Goal: Find specific page/section: Find specific page/section

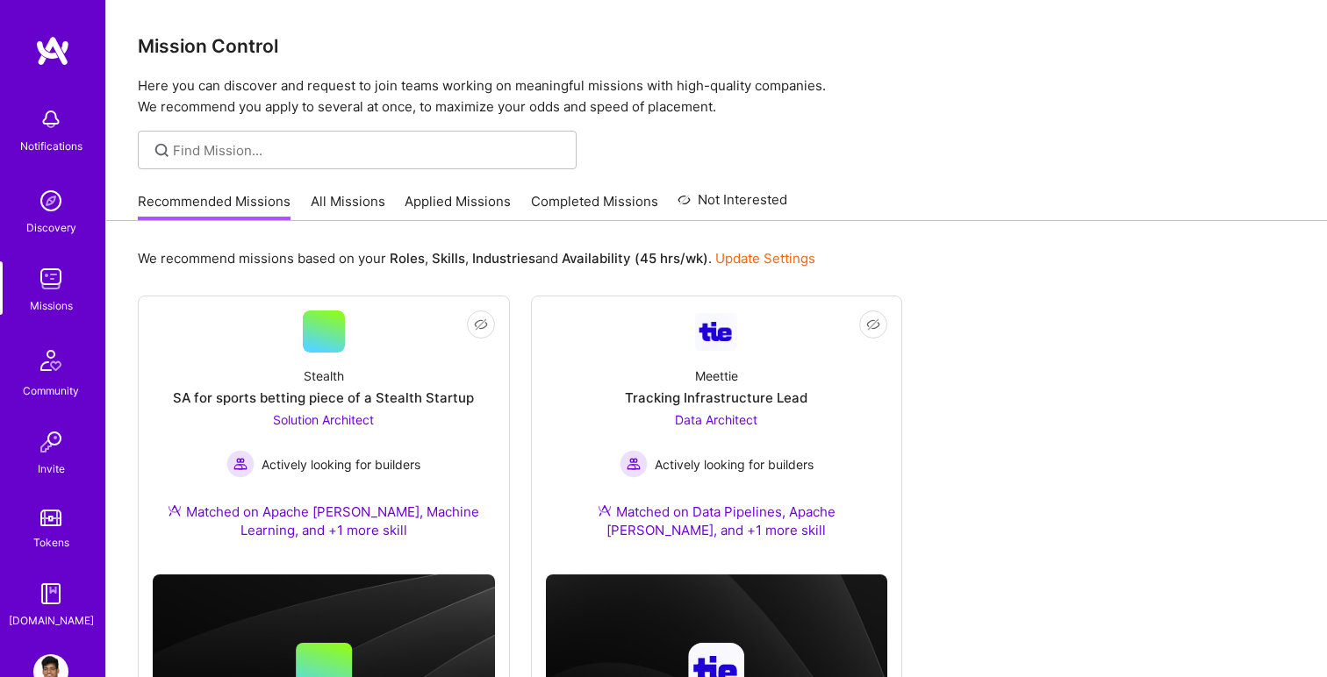
click at [343, 216] on link "All Missions" at bounding box center [348, 206] width 75 height 29
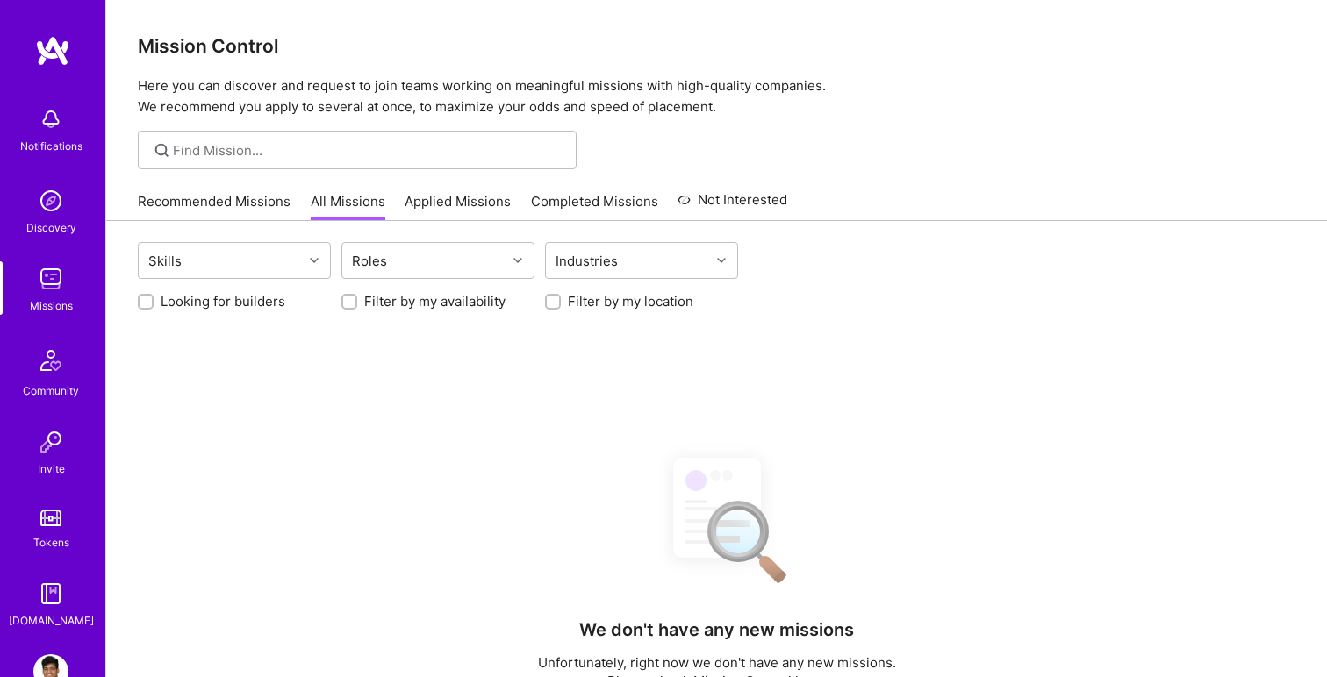
click at [175, 309] on label "Looking for builders" at bounding box center [223, 301] width 125 height 18
click at [154, 309] on input "Looking for builders" at bounding box center [147, 303] width 12 height 12
checkbox input "true"
click at [605, 311] on label "Filter by my location" at bounding box center [630, 301] width 125 height 18
click at [561, 309] on input "Filter by my location" at bounding box center [554, 303] width 12 height 12
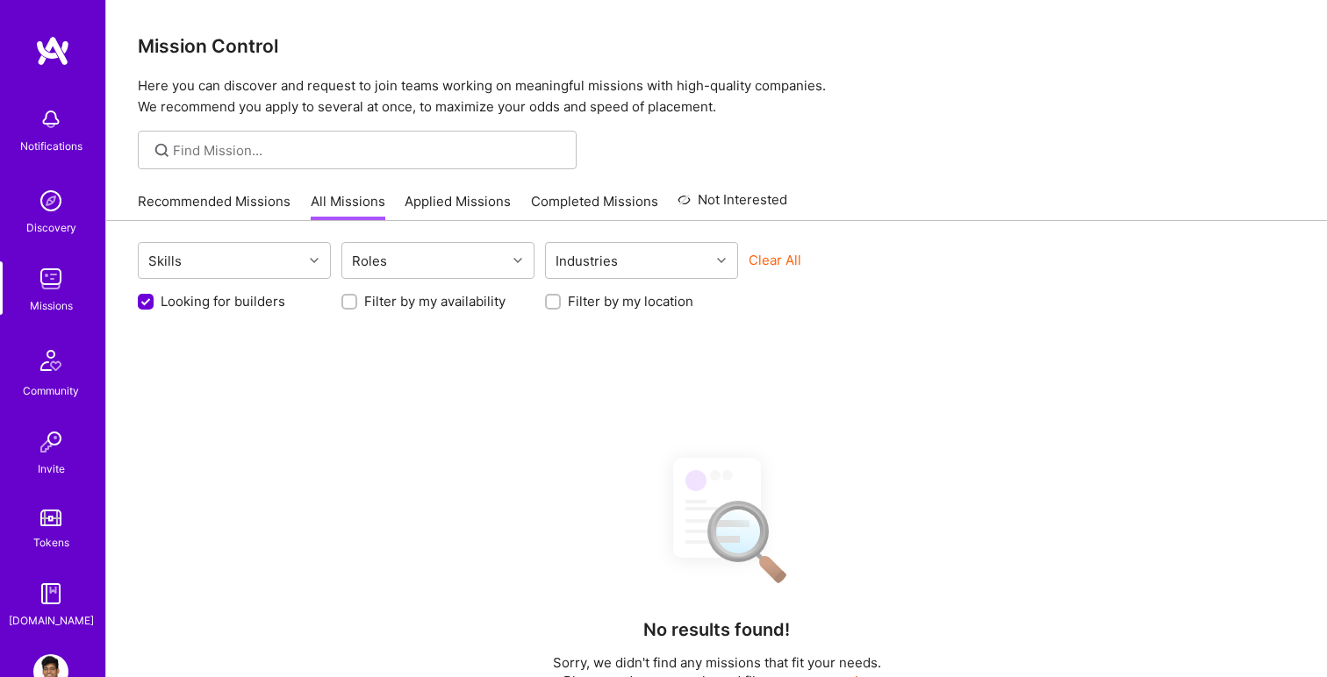
checkbox input "true"
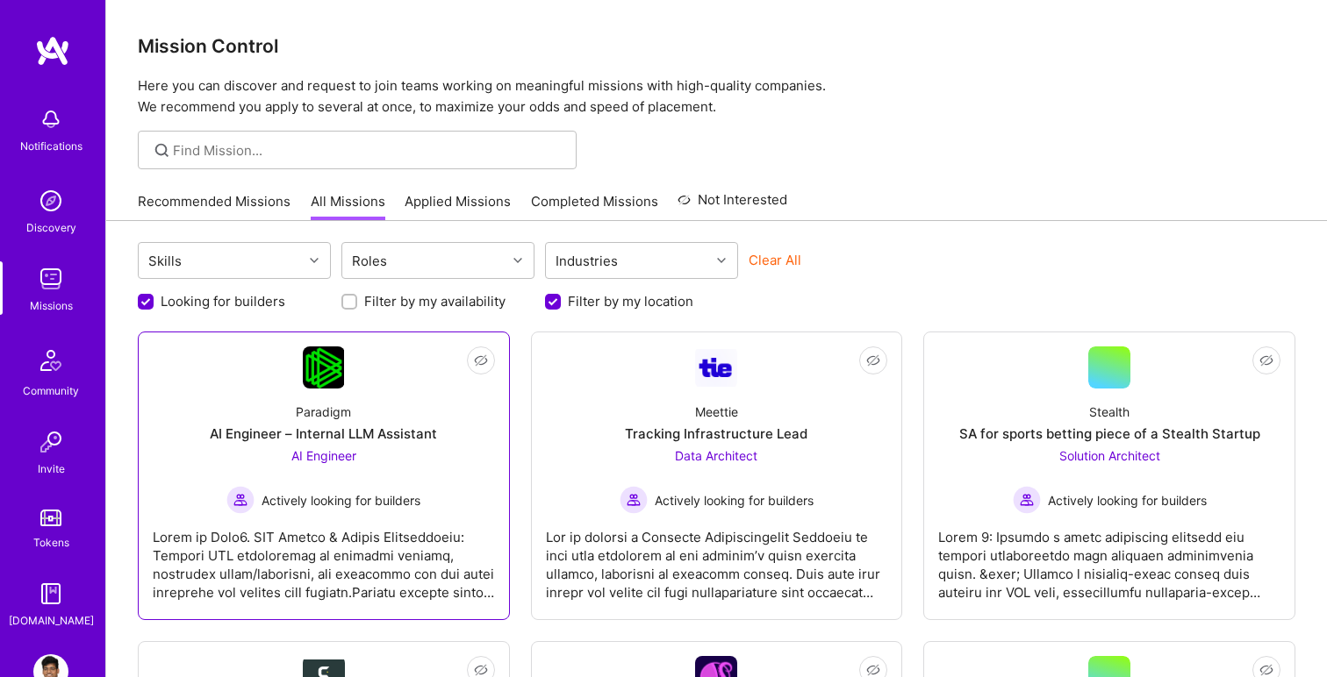
scroll to position [295, 0]
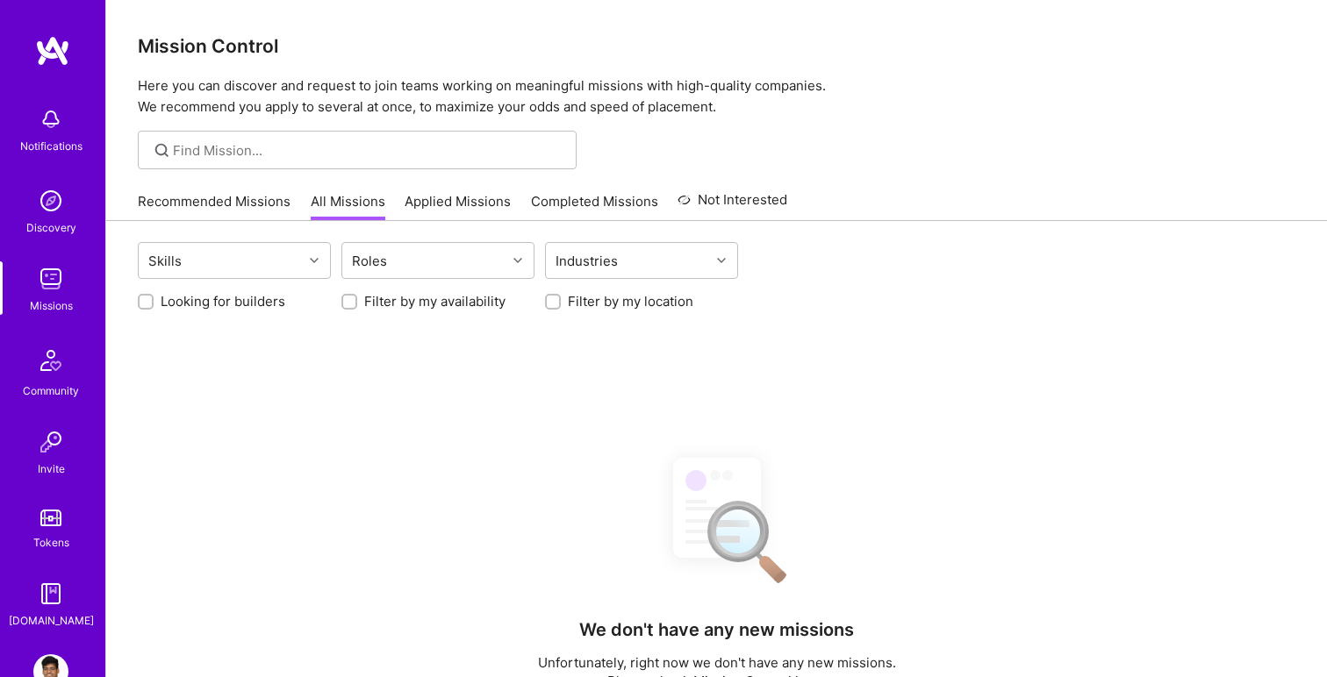
checkbox input "false"
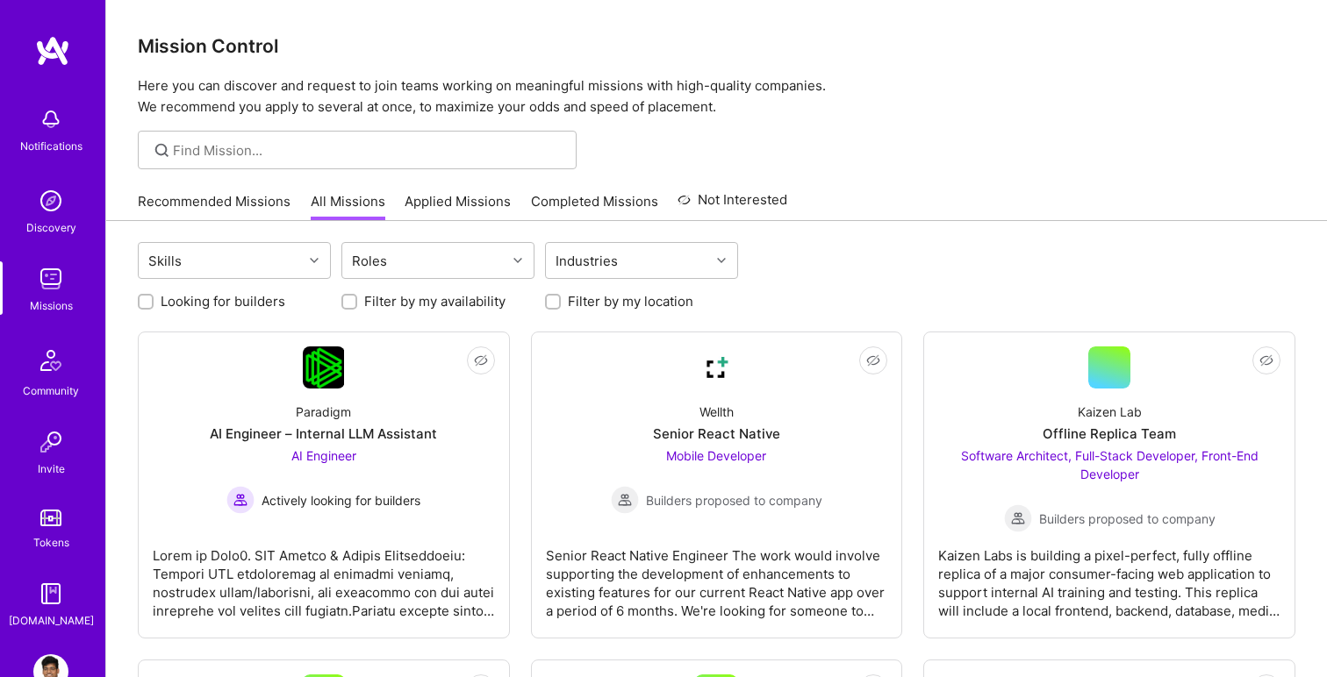
click at [566, 197] on link "Completed Missions" at bounding box center [594, 206] width 127 height 29
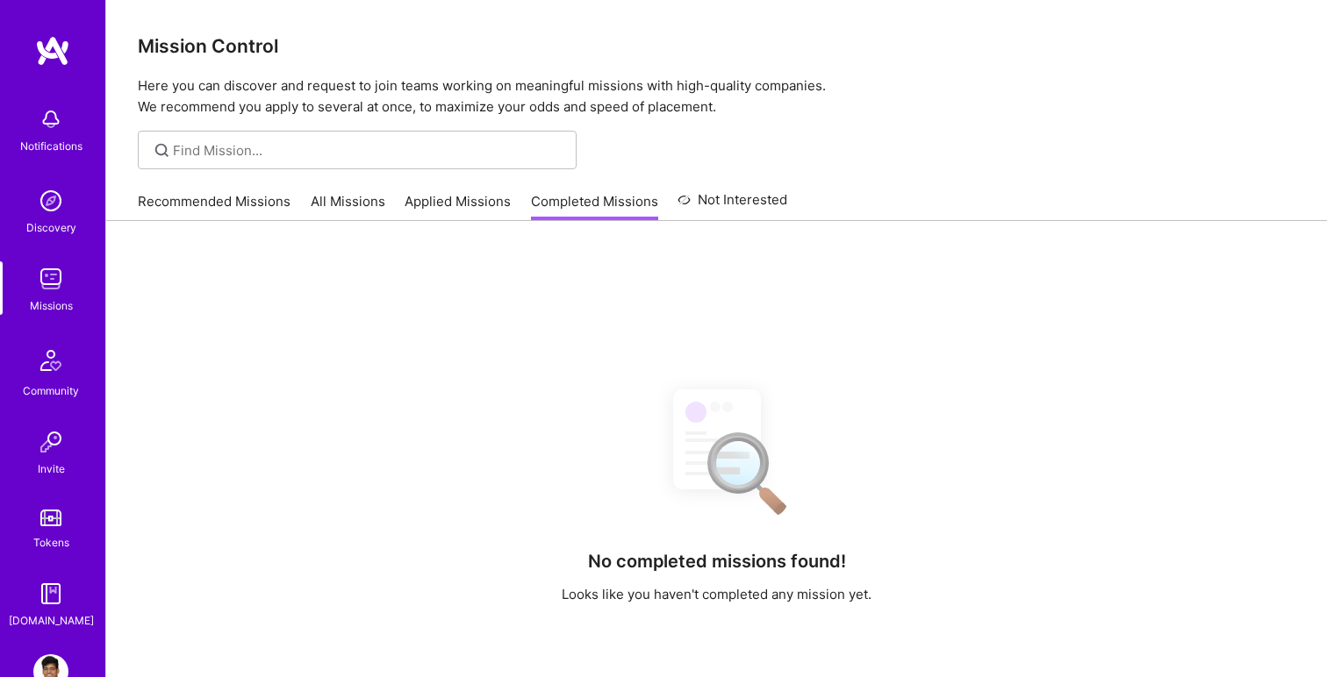
click at [460, 198] on link "Applied Missions" at bounding box center [458, 206] width 106 height 29
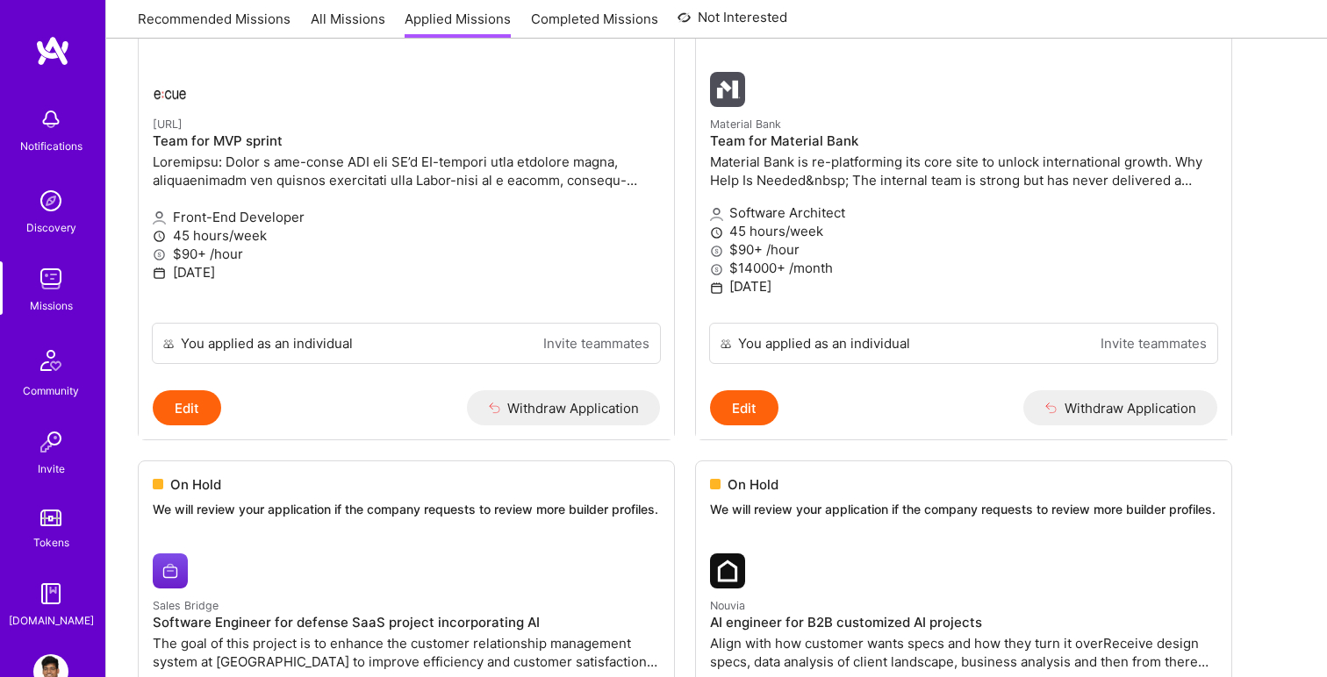
scroll to position [492, 0]
